Goal: Find specific page/section: Find specific page/section

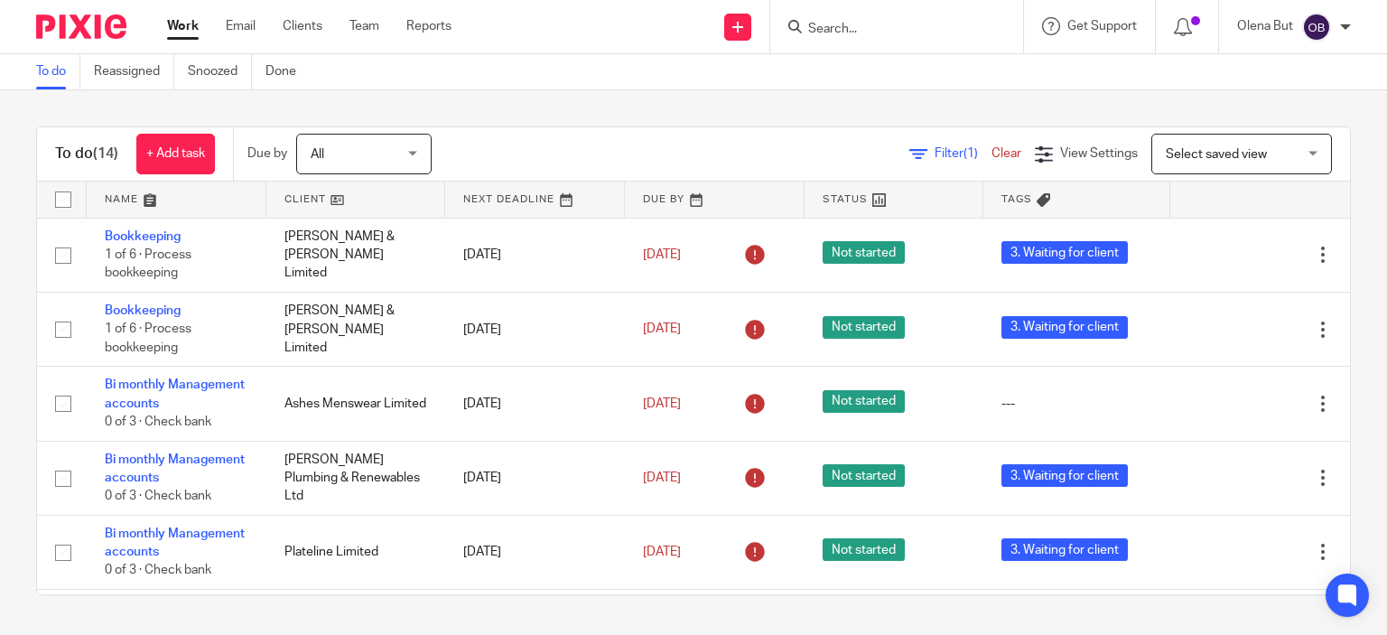
click at [860, 24] on input "Search" at bounding box center [887, 30] width 163 height 16
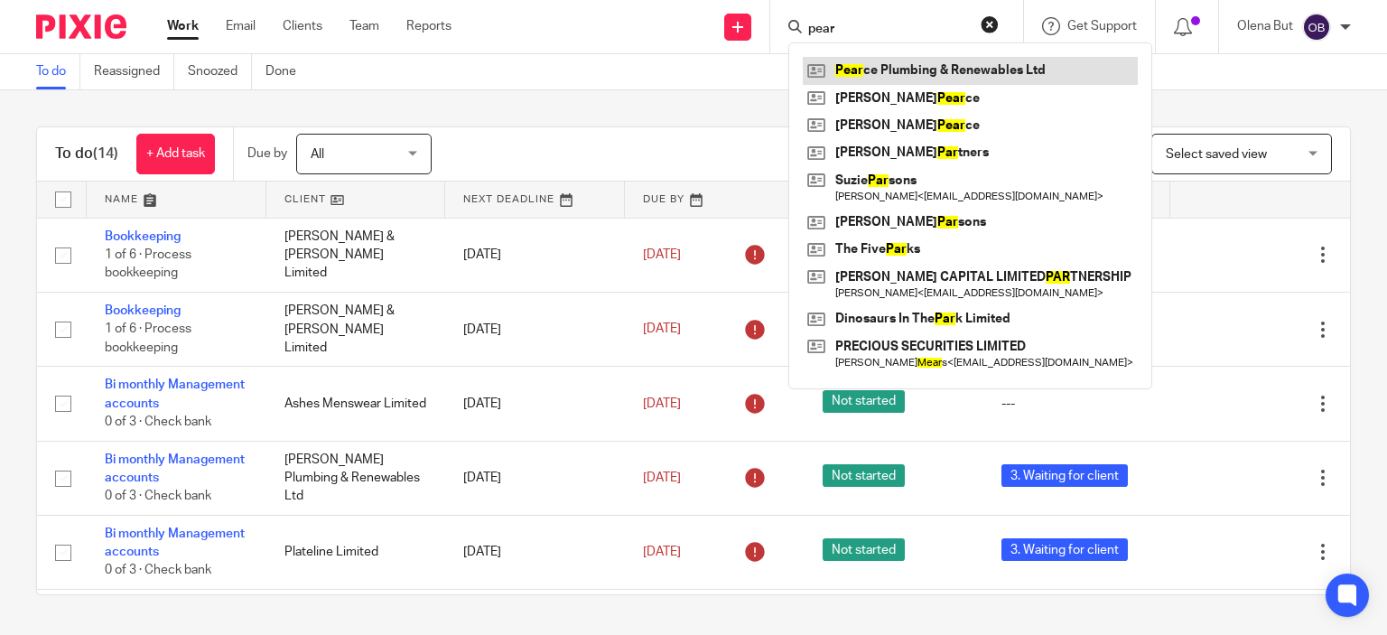
type input "pear"
click at [870, 65] on link at bounding box center [970, 70] width 335 height 27
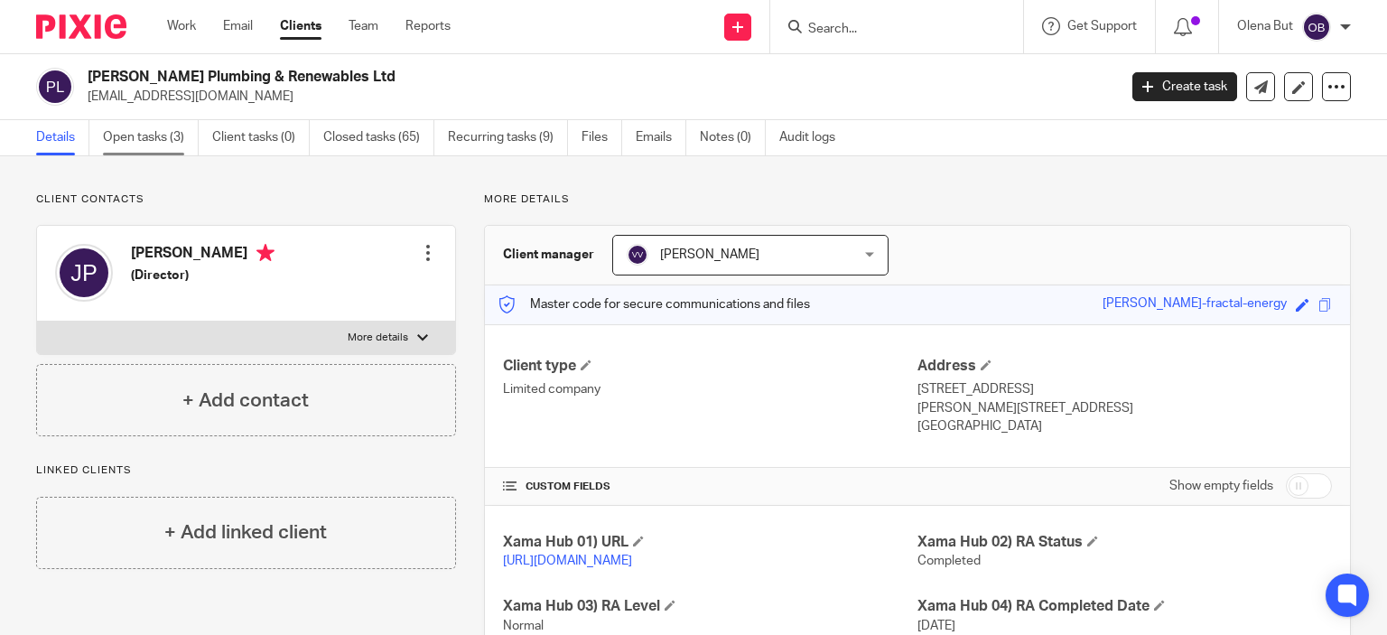
click at [152, 134] on link "Open tasks (3)" at bounding box center [151, 137] width 96 height 35
